Goal: Find specific page/section: Find specific page/section

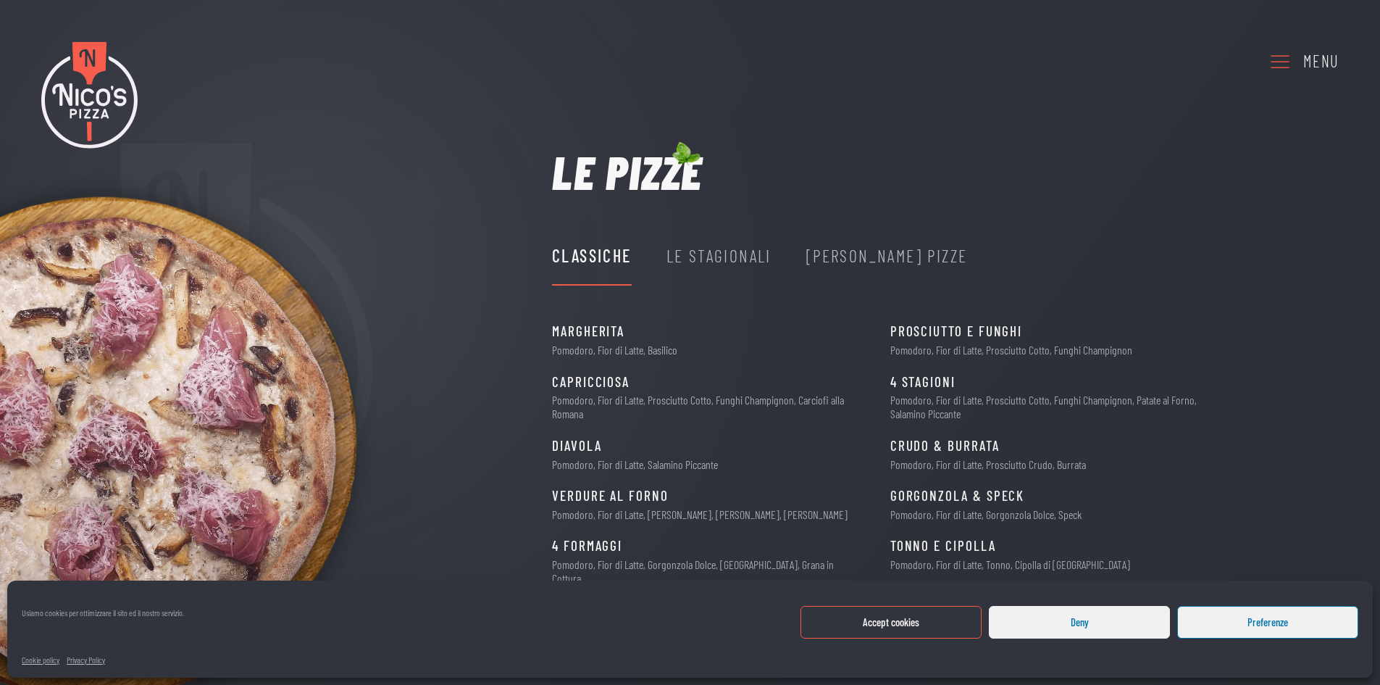
click at [722, 259] on div "Le Stagionali" at bounding box center [719, 256] width 105 height 28
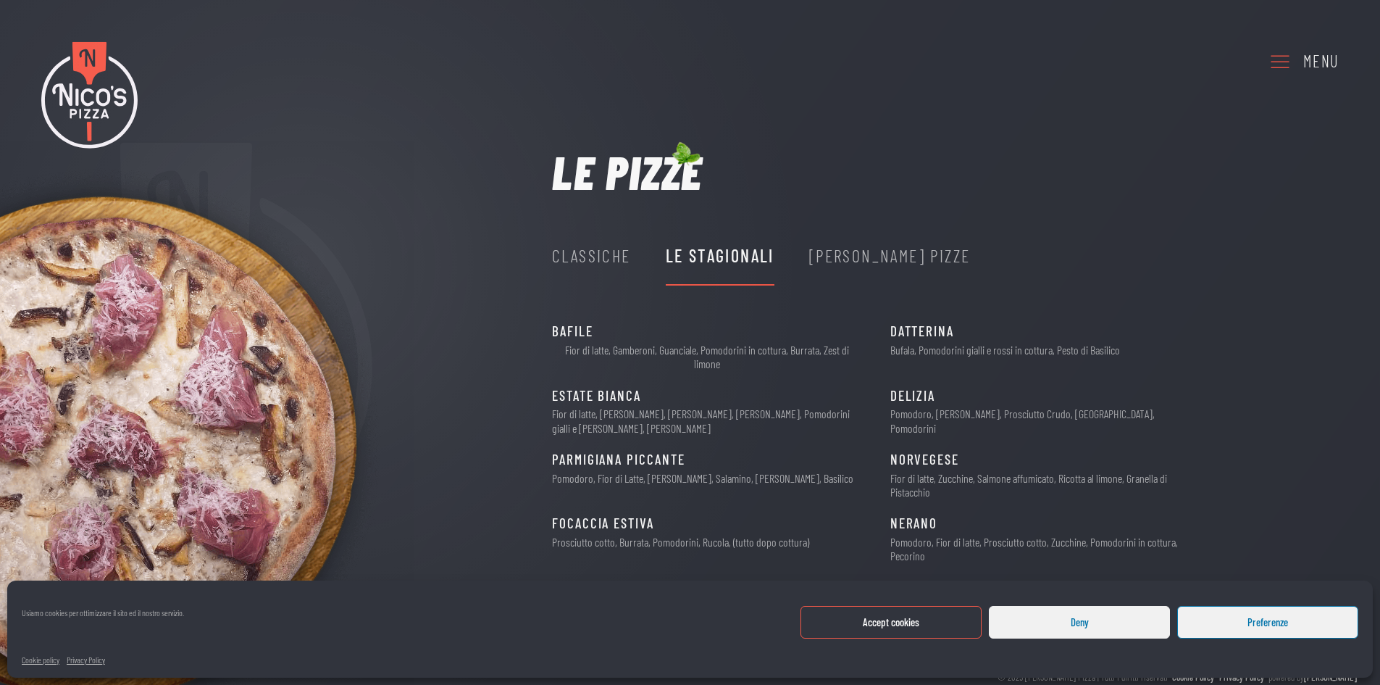
click at [843, 269] on div "Nico's Pizze" at bounding box center [890, 256] width 162 height 28
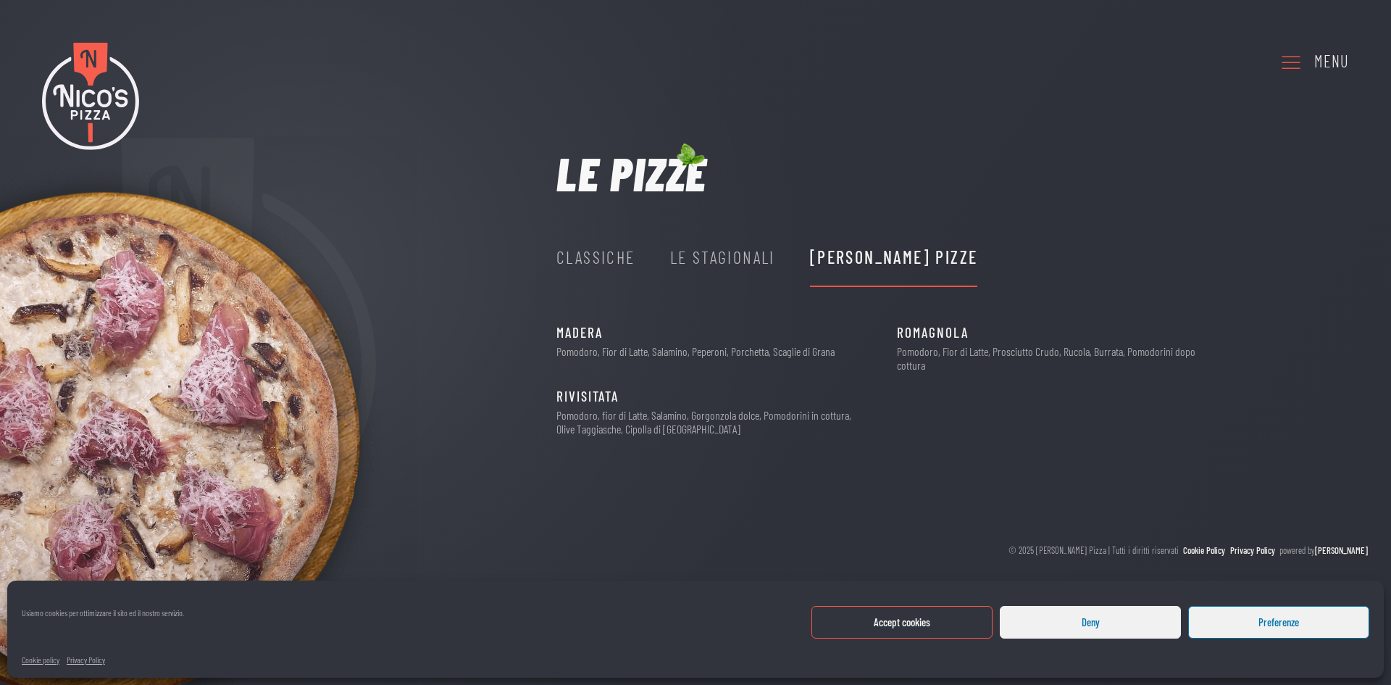
click at [1303, 57] on icon at bounding box center [1290, 62] width 23 height 40
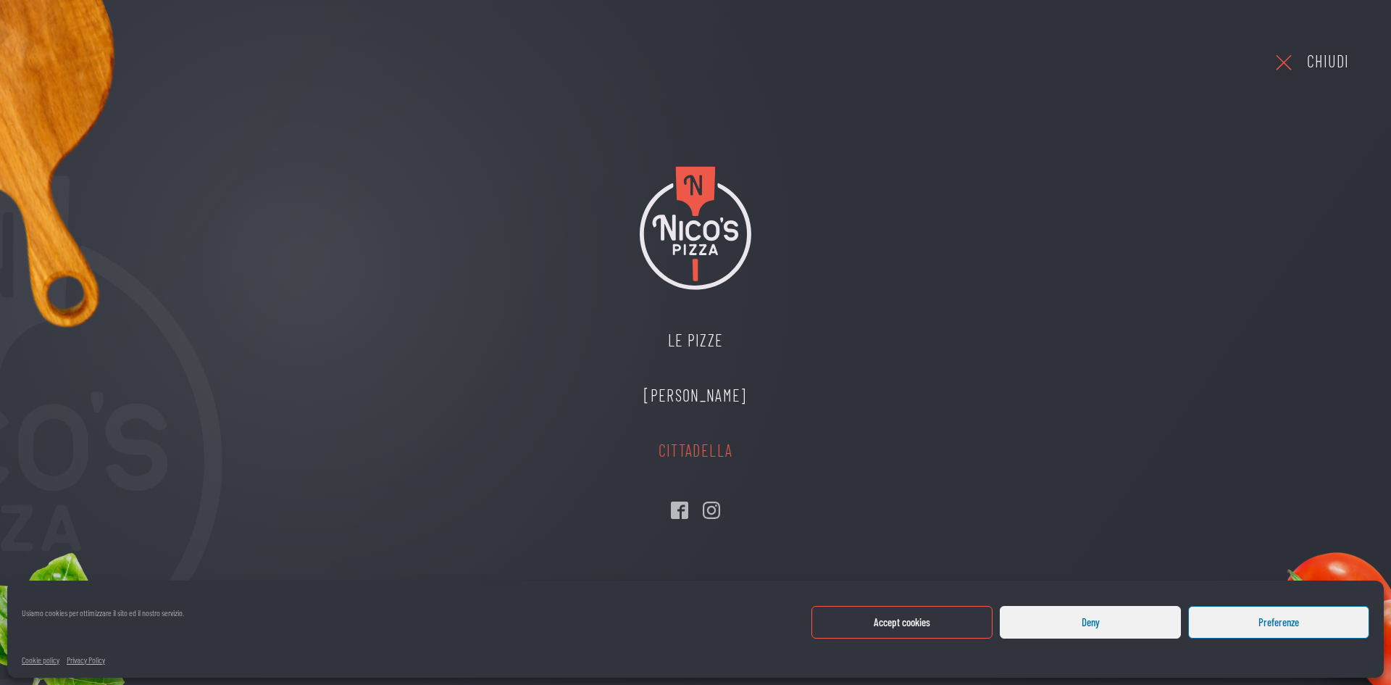
click at [697, 443] on link "Cittadella" at bounding box center [695, 450] width 131 height 55
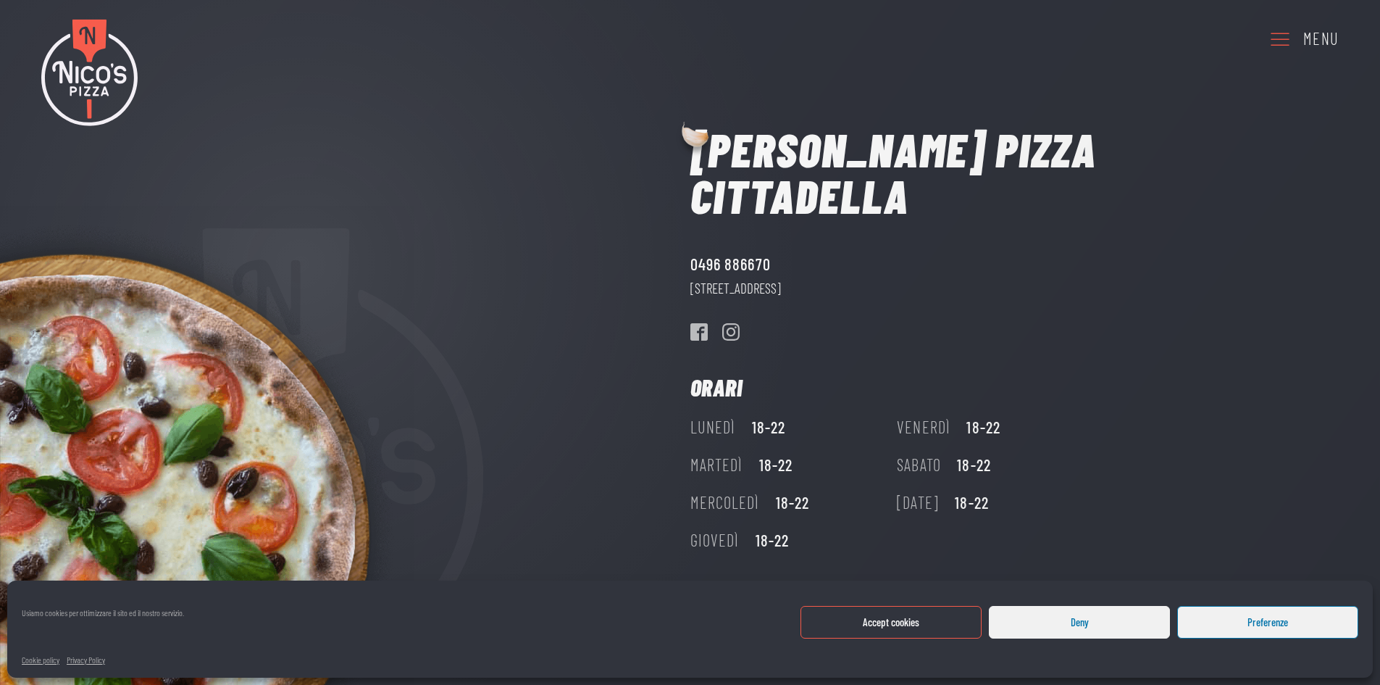
scroll to position [34, 0]
